Goal: Information Seeking & Learning: Learn about a topic

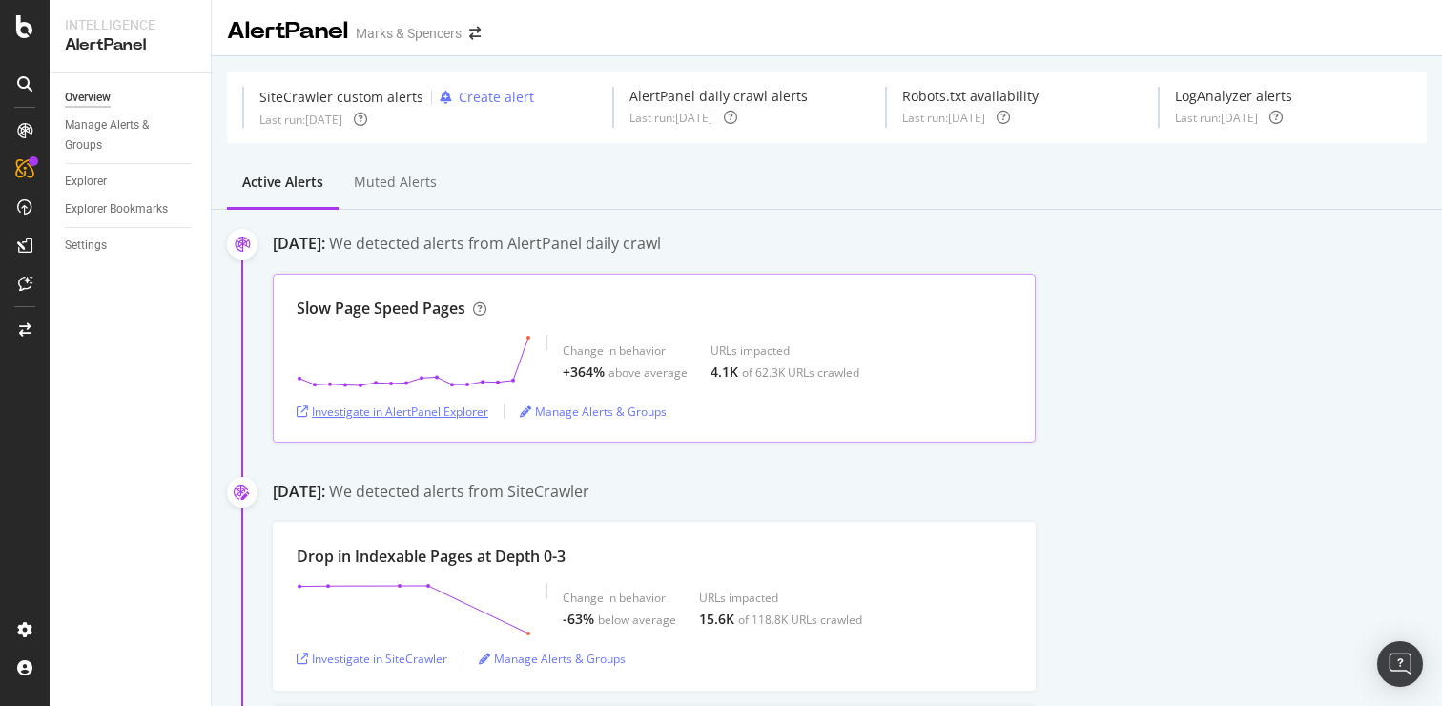
click at [423, 405] on div "Investigate in AlertPanel Explorer" at bounding box center [393, 411] width 192 height 16
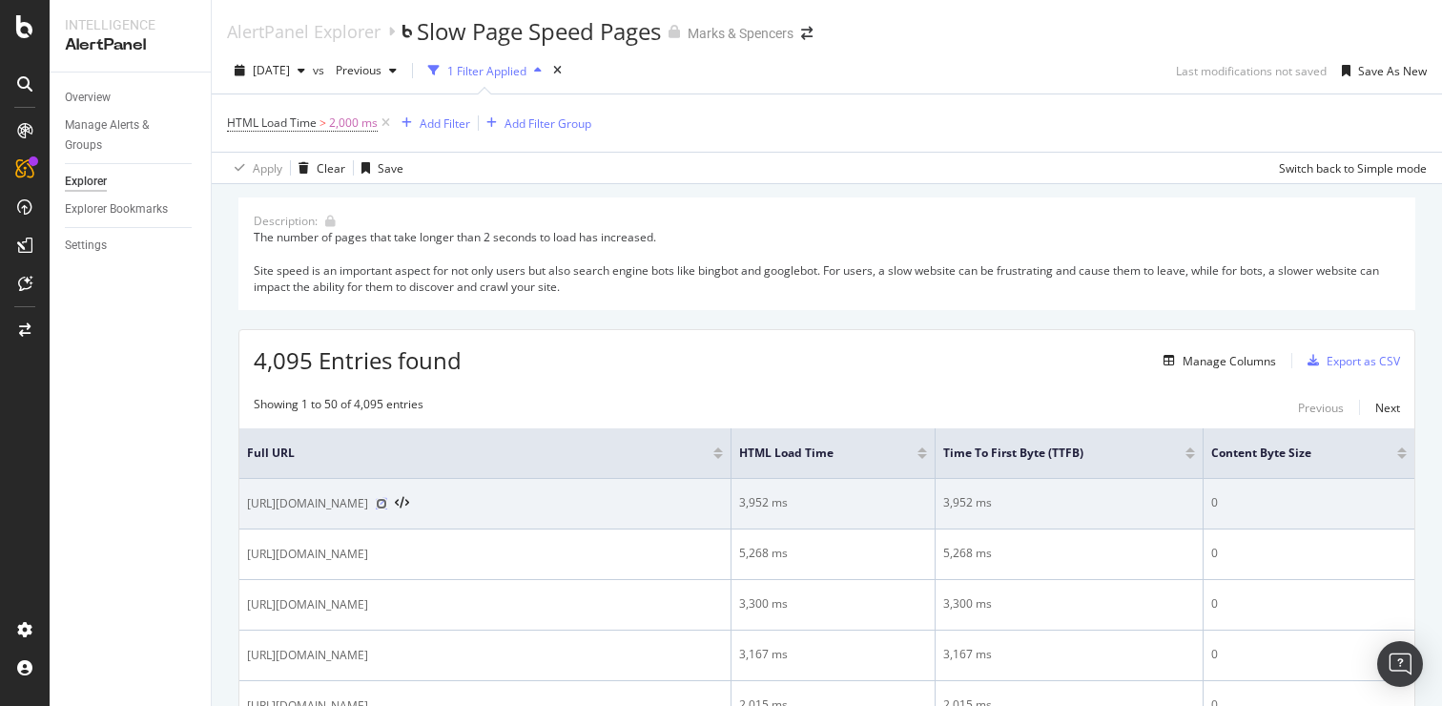
click at [387, 505] on icon at bounding box center [381, 503] width 11 height 11
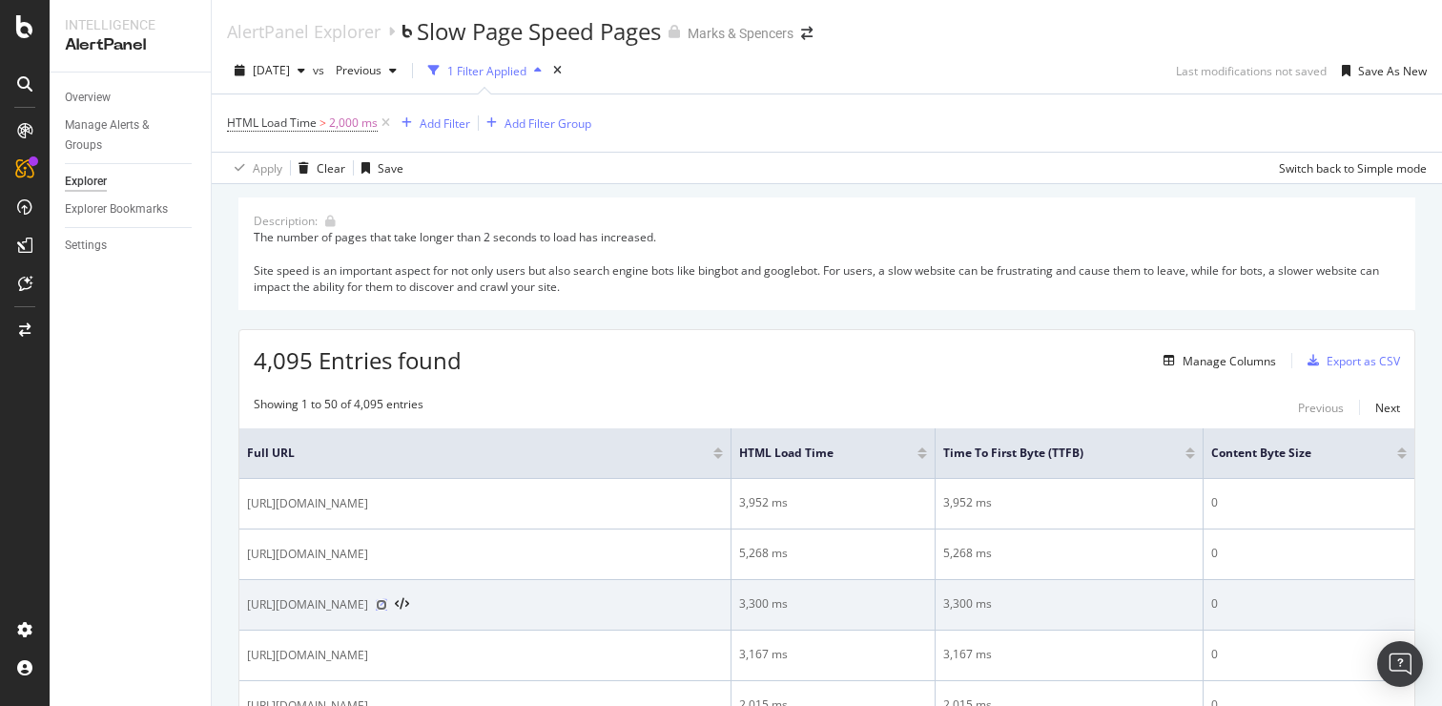
click at [387, 606] on icon at bounding box center [381, 604] width 11 height 11
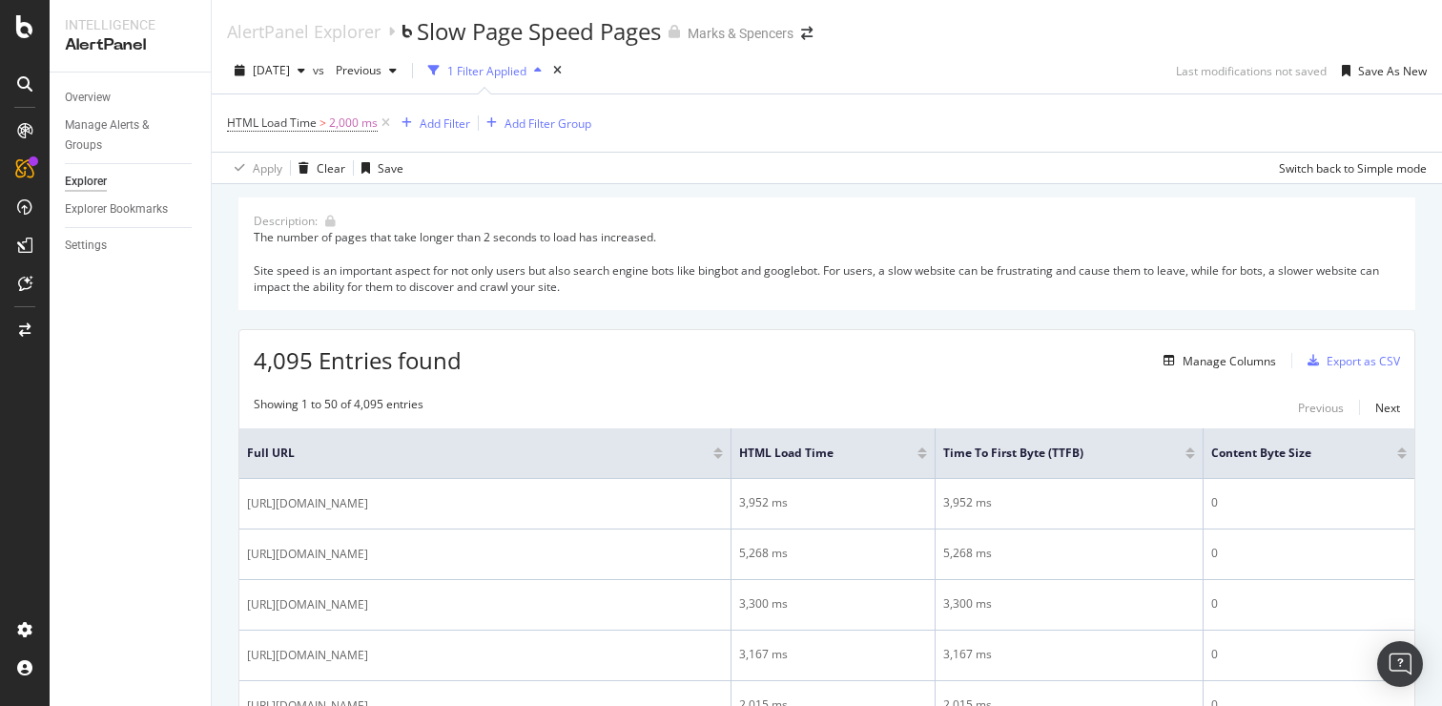
click at [774, 373] on div "4,095 Entries found Manage Columns Export as CSV" at bounding box center [826, 353] width 1175 height 47
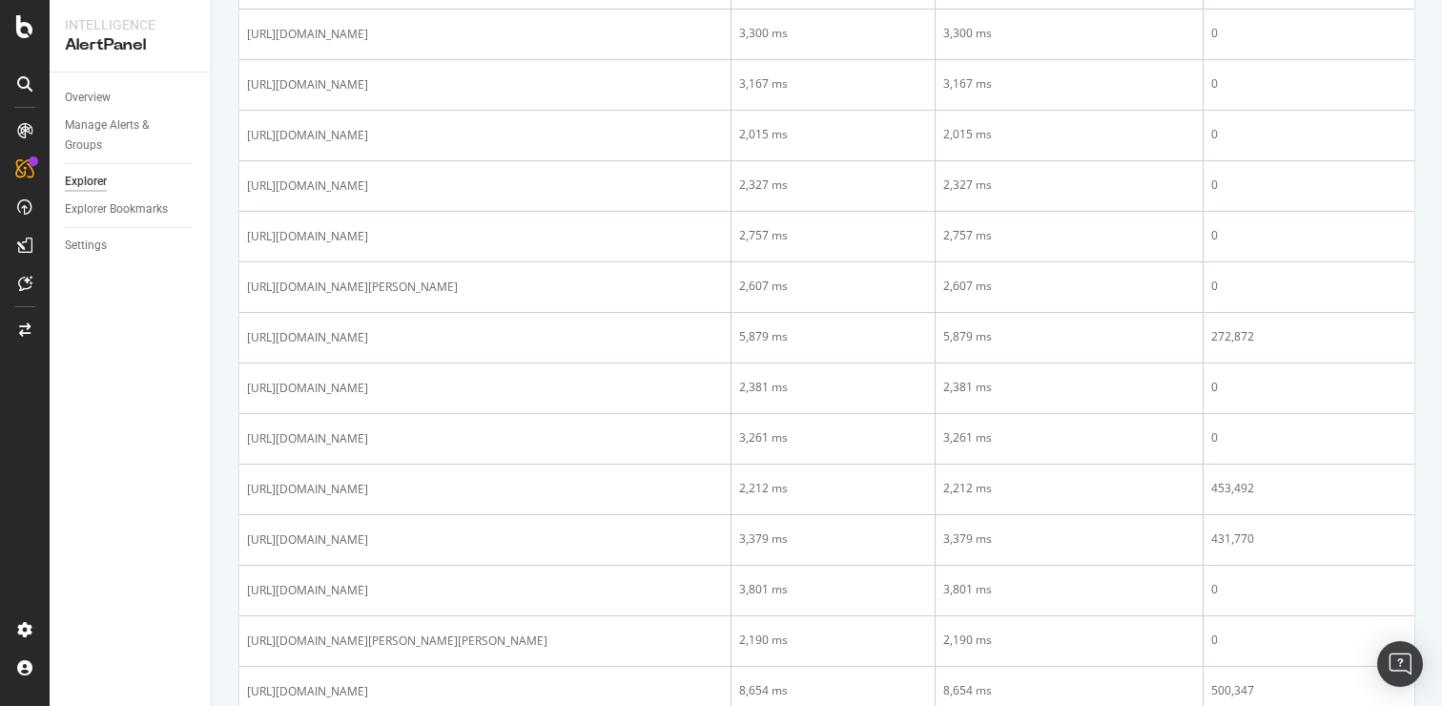
scroll to position [585, 0]
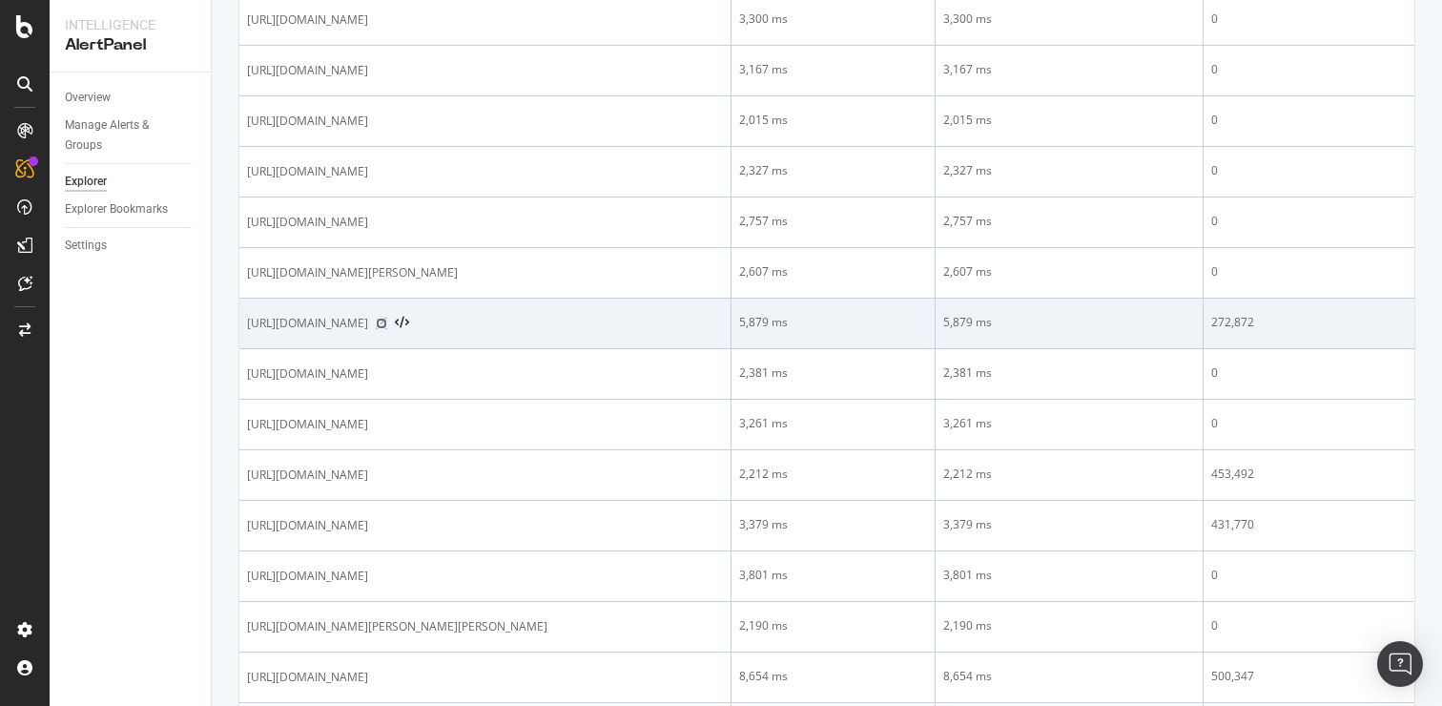
click at [387, 329] on icon at bounding box center [381, 323] width 11 height 11
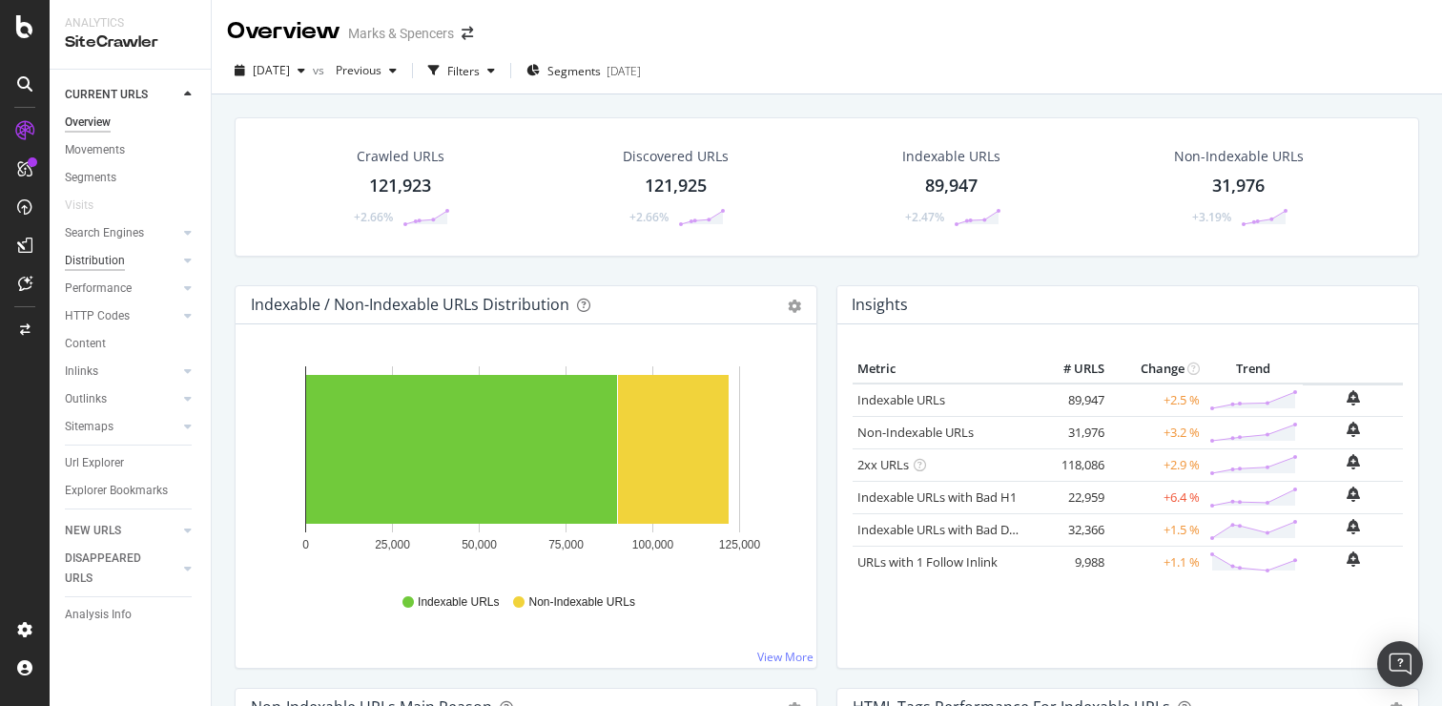
click at [105, 259] on div "Distribution" at bounding box center [95, 261] width 60 height 20
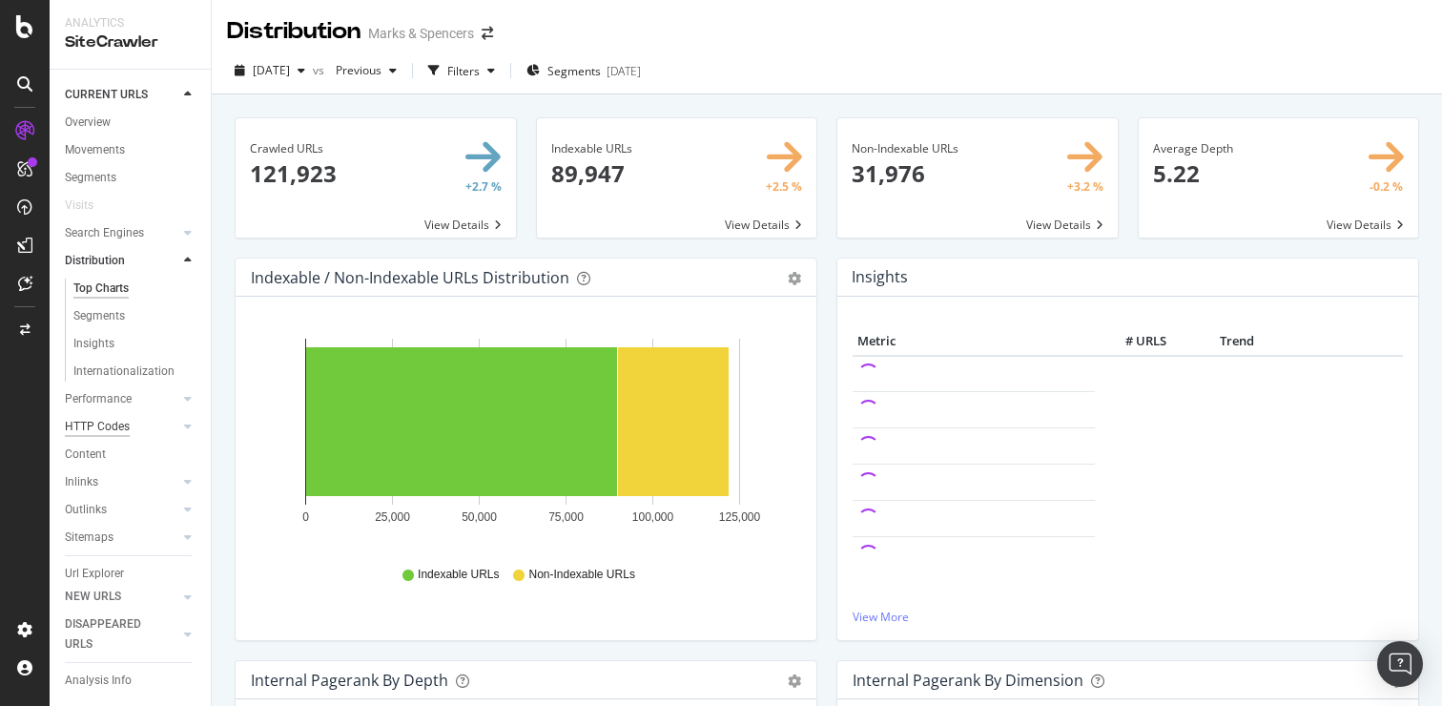
click at [116, 419] on div "HTTP Codes" at bounding box center [97, 427] width 65 height 20
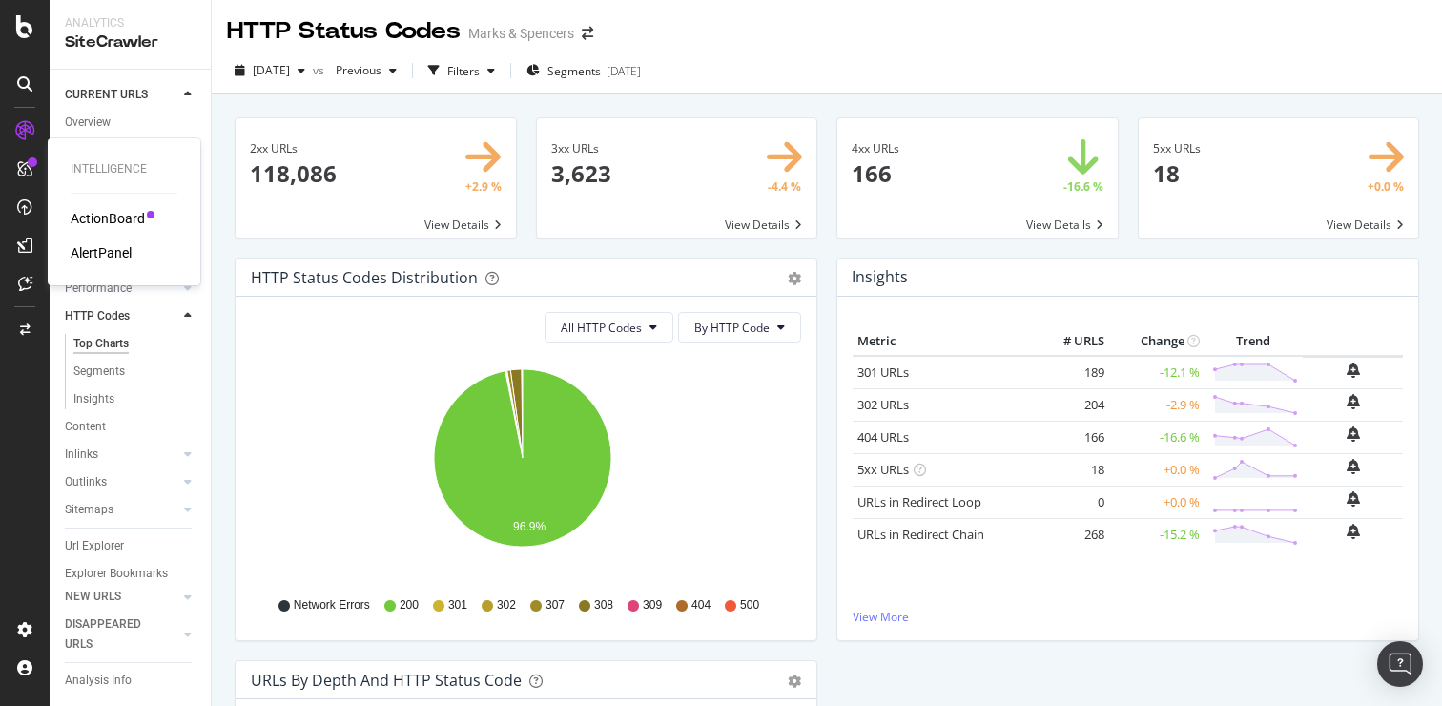
click at [118, 221] on div "ActionBoard" at bounding box center [108, 218] width 74 height 19
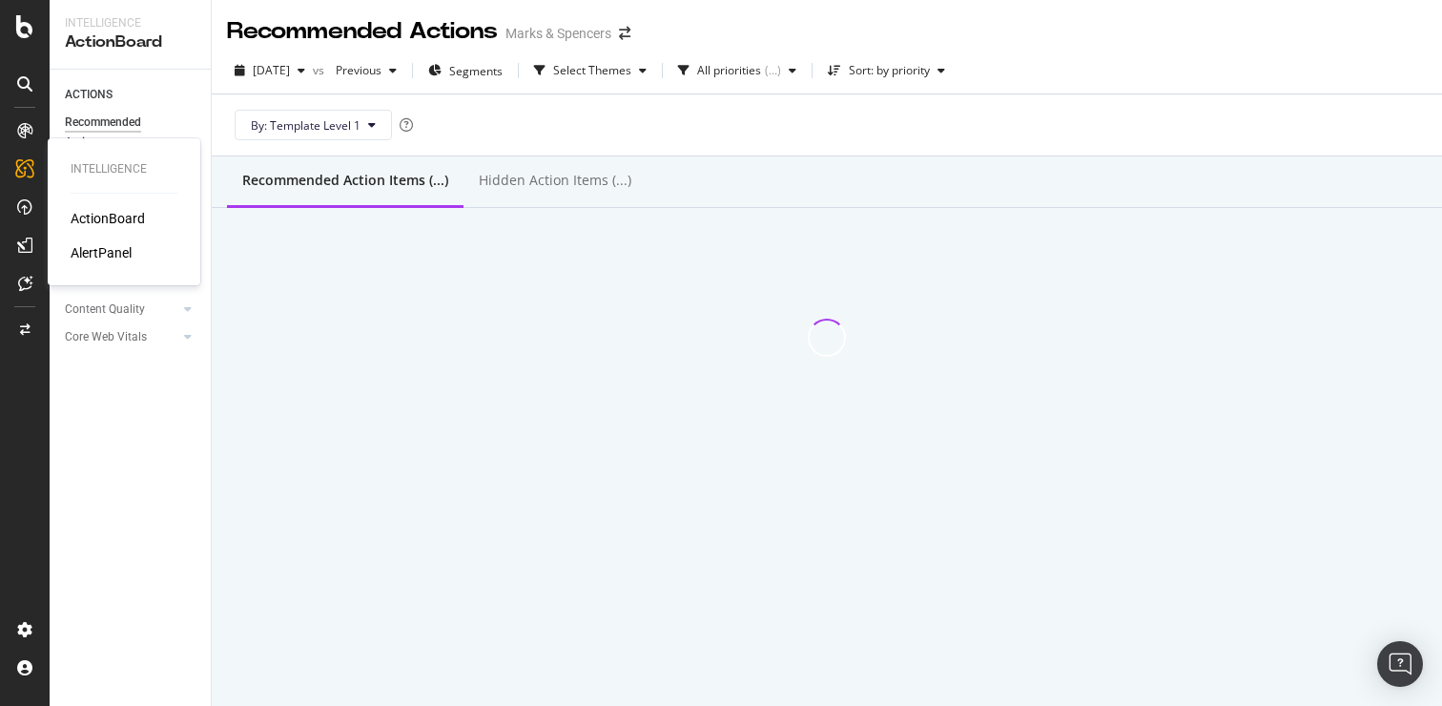
click at [119, 257] on div "AlertPanel" at bounding box center [101, 252] width 61 height 19
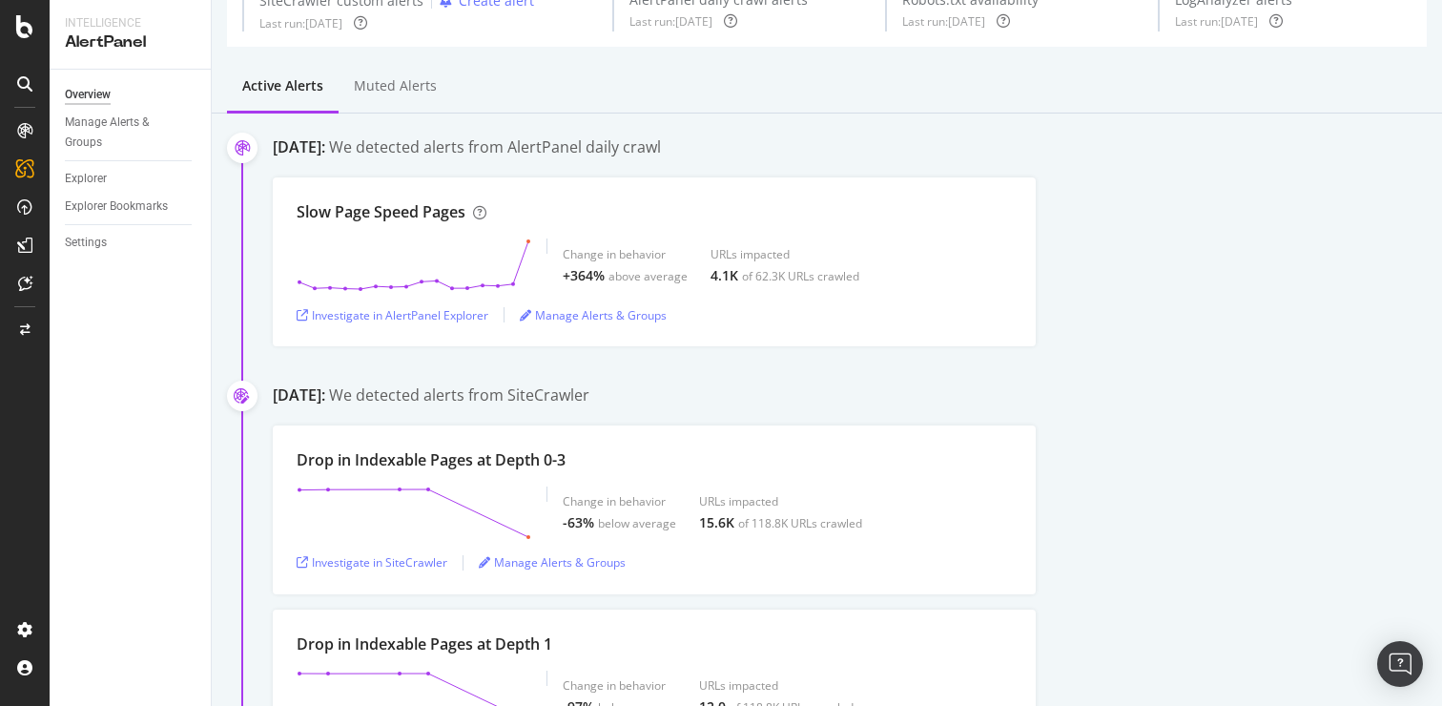
scroll to position [108, 0]
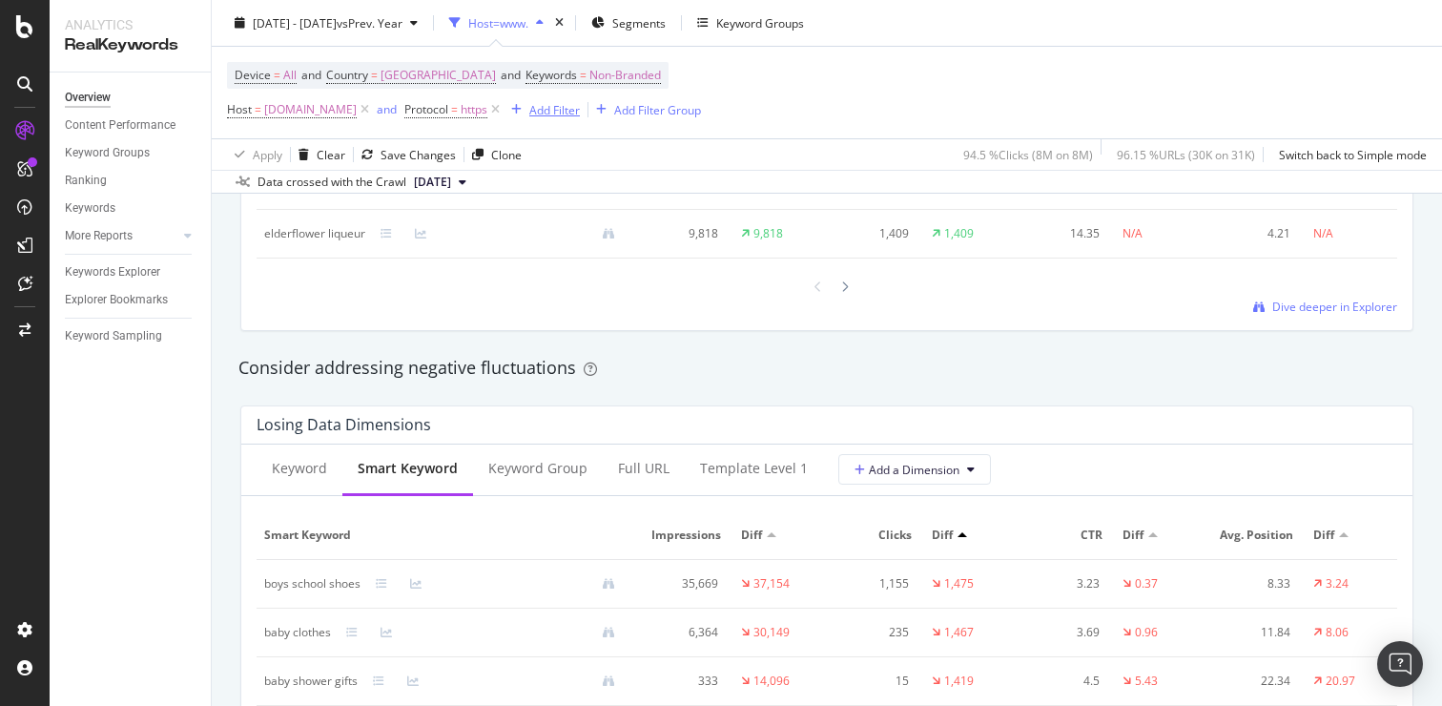
scroll to position [1967, 0]
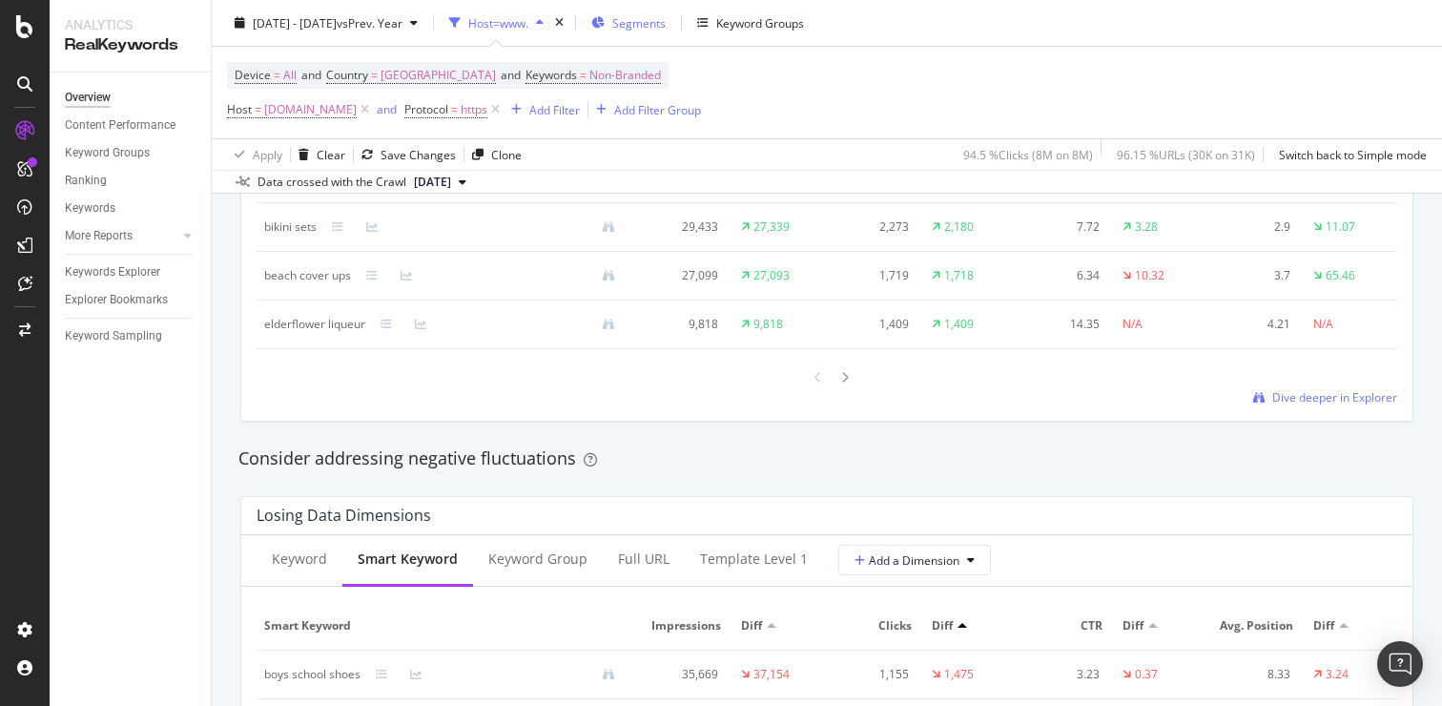
click at [659, 18] on div "Segments" at bounding box center [628, 23] width 74 height 29
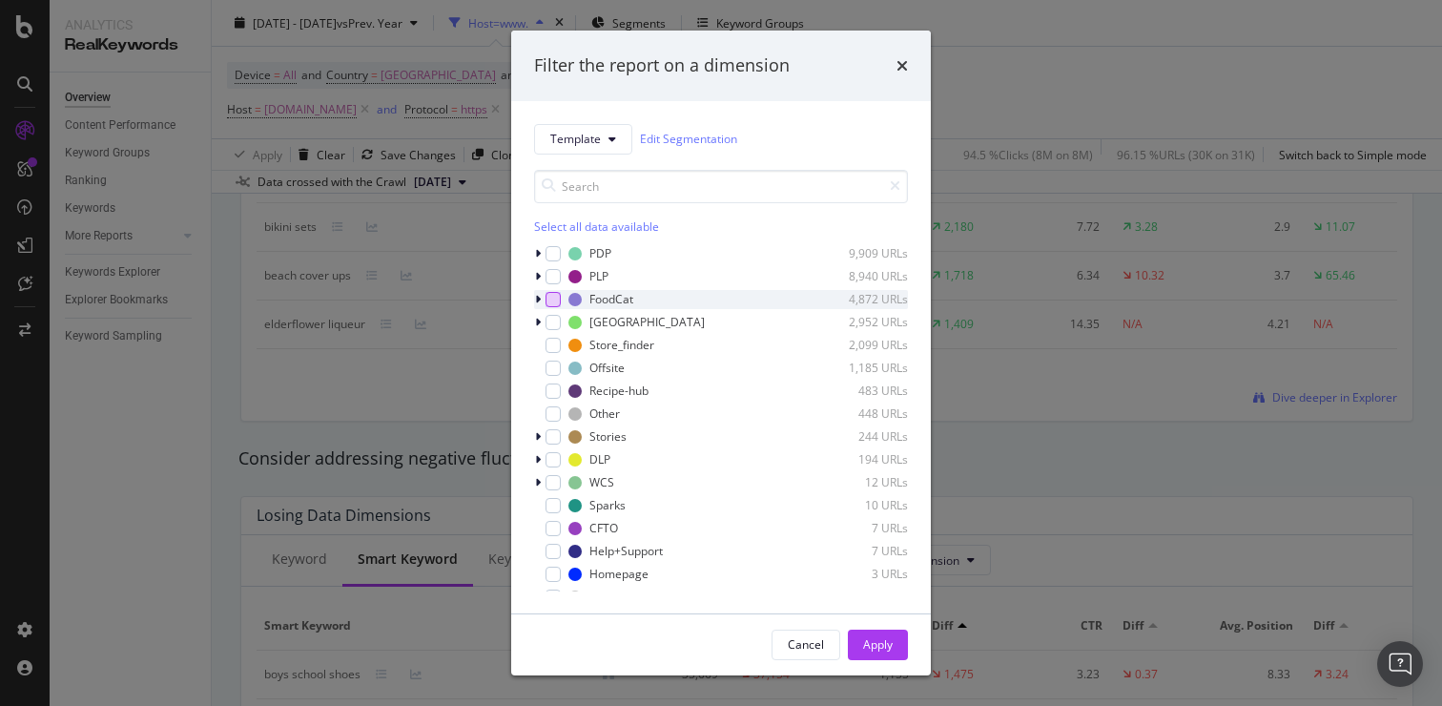
click at [559, 301] on div "modal" at bounding box center [552, 299] width 15 height 15
click at [869, 641] on div "Apply" at bounding box center [878, 644] width 30 height 16
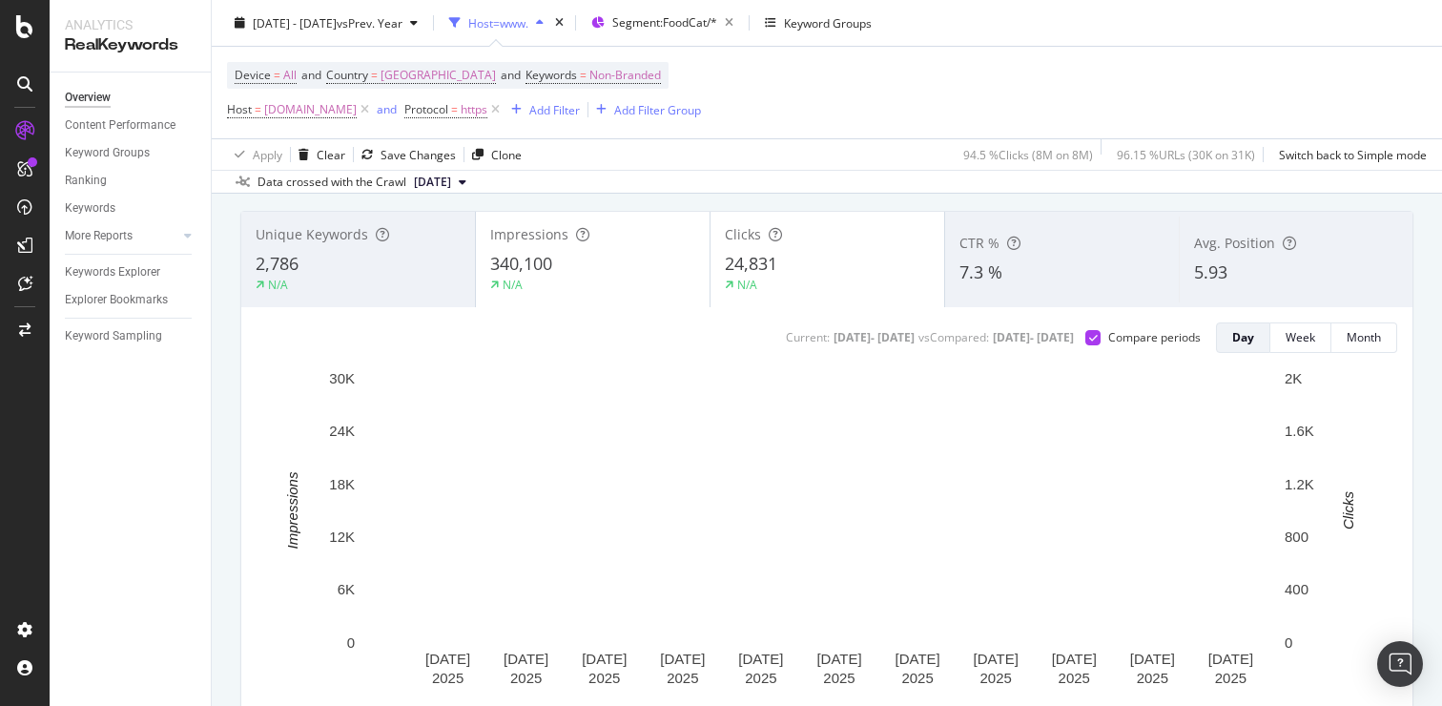
scroll to position [104, 0]
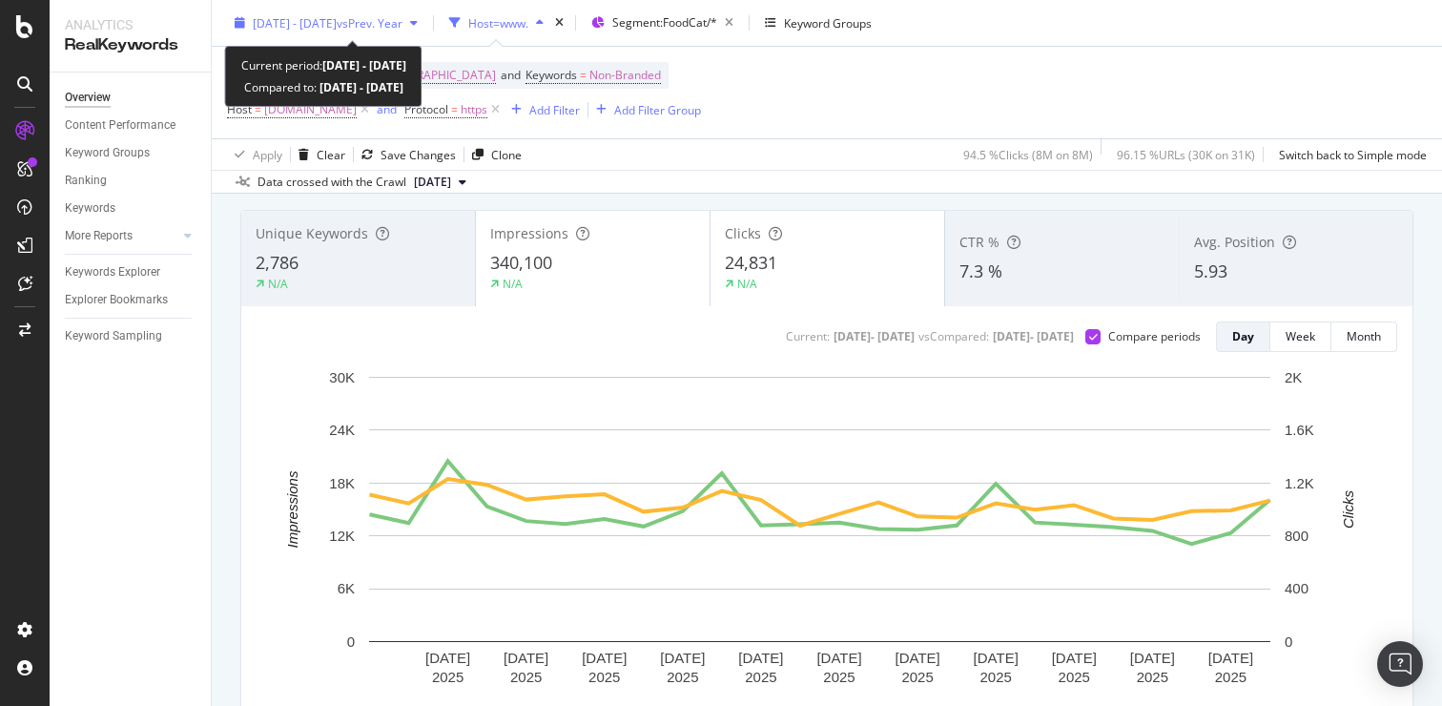
click at [402, 15] on span "vs Prev. Year" at bounding box center [370, 22] width 66 height 16
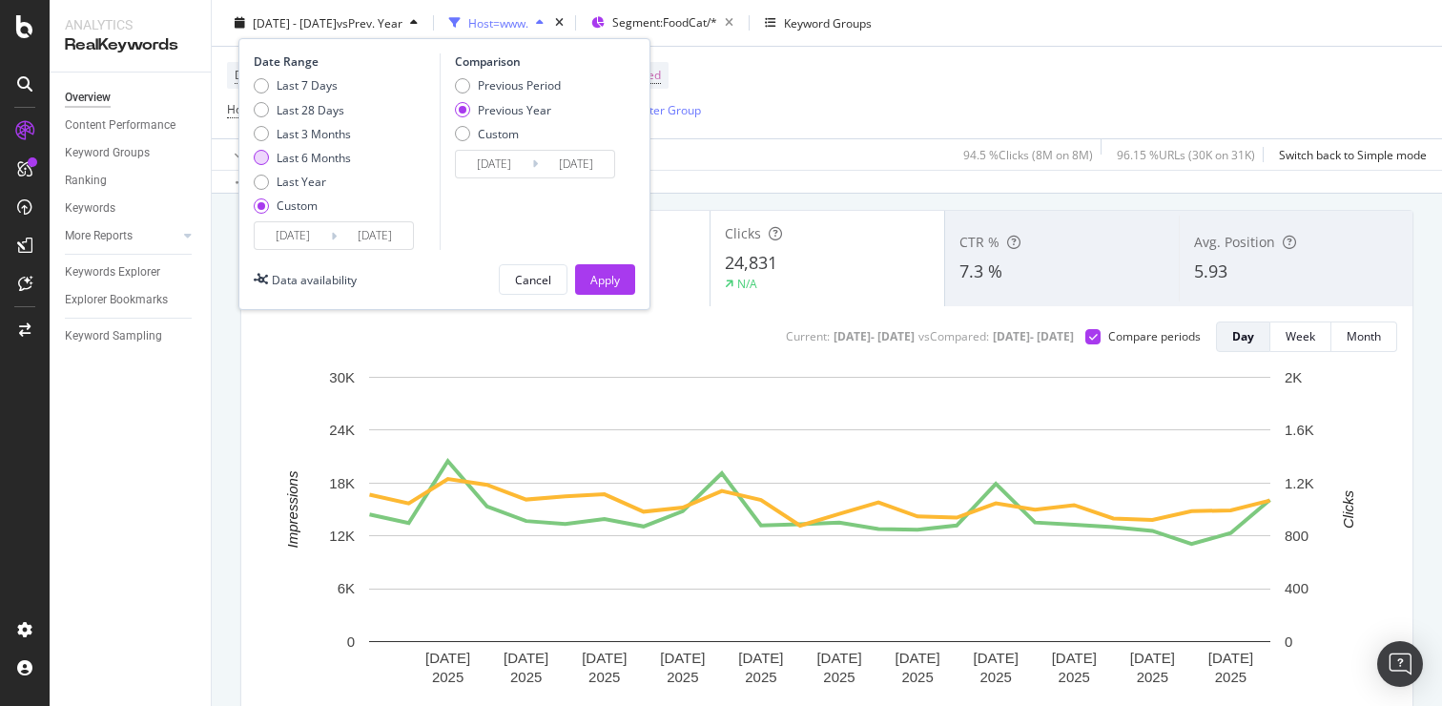
click at [324, 158] on div "Last 6 Months" at bounding box center [314, 158] width 74 height 16
type input "[DATE]"
click at [617, 277] on div "Apply" at bounding box center [605, 279] width 30 height 16
